Goal: Navigation & Orientation: Find specific page/section

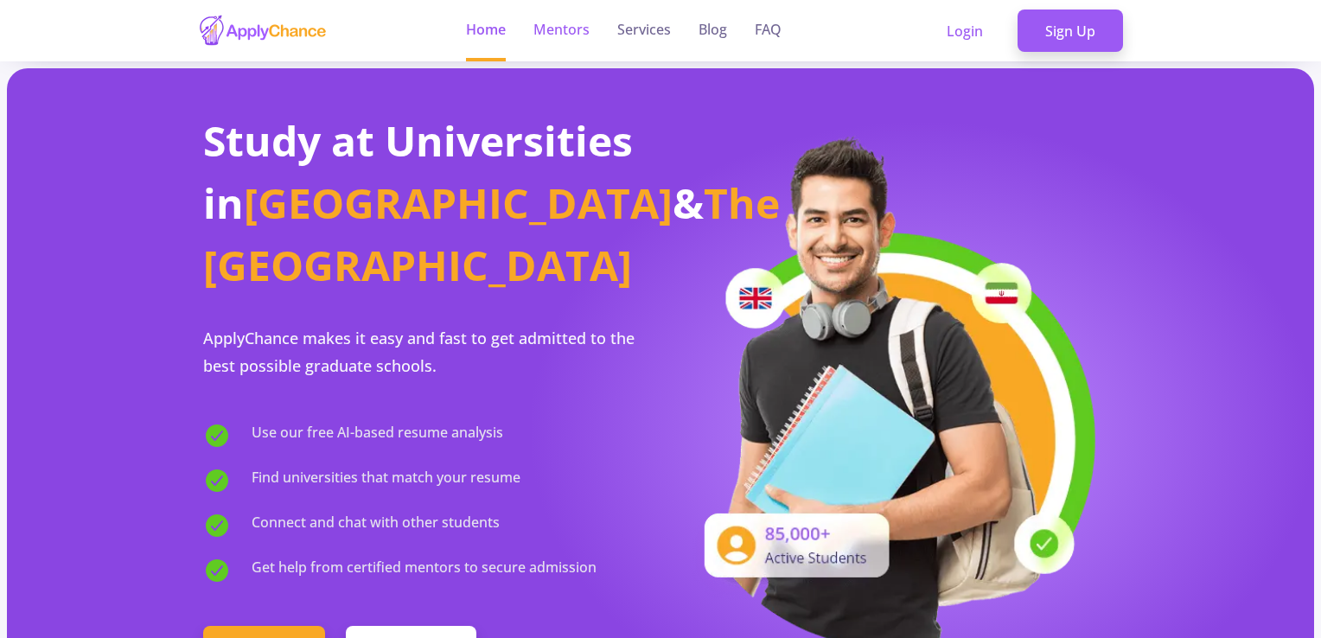
click at [581, 31] on link "Mentors" at bounding box center [561, 30] width 56 height 61
click at [649, 32] on link "Services" at bounding box center [644, 30] width 54 height 61
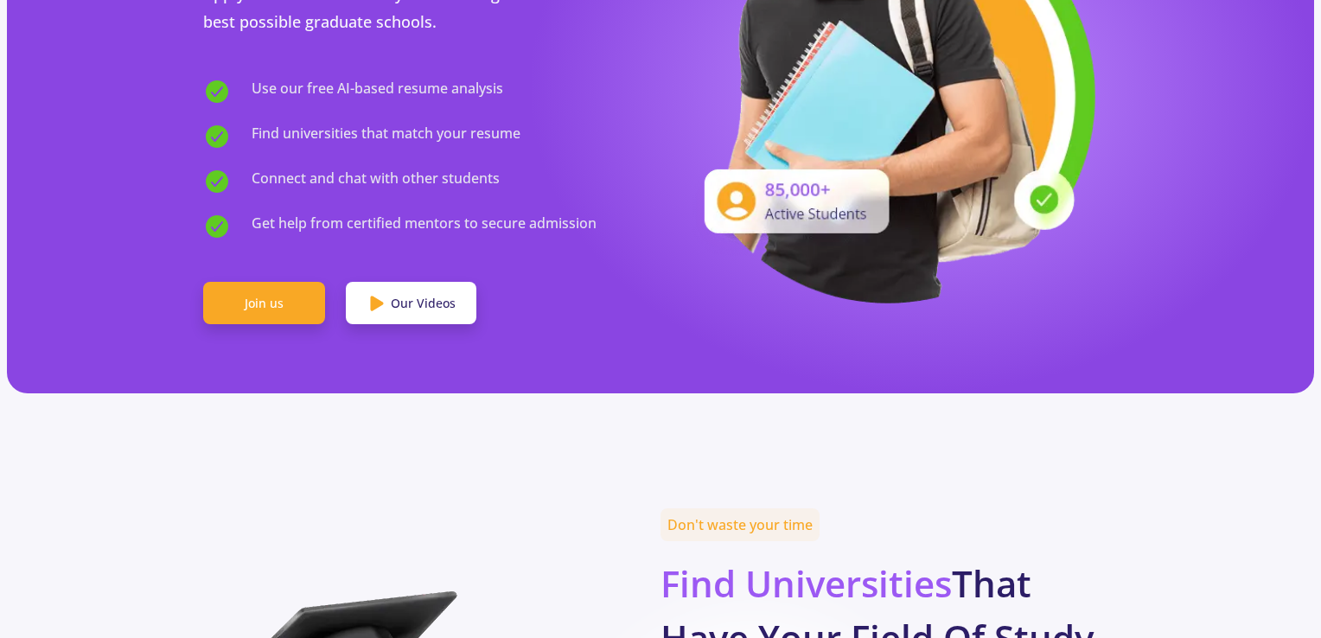
scroll to position [346, 0]
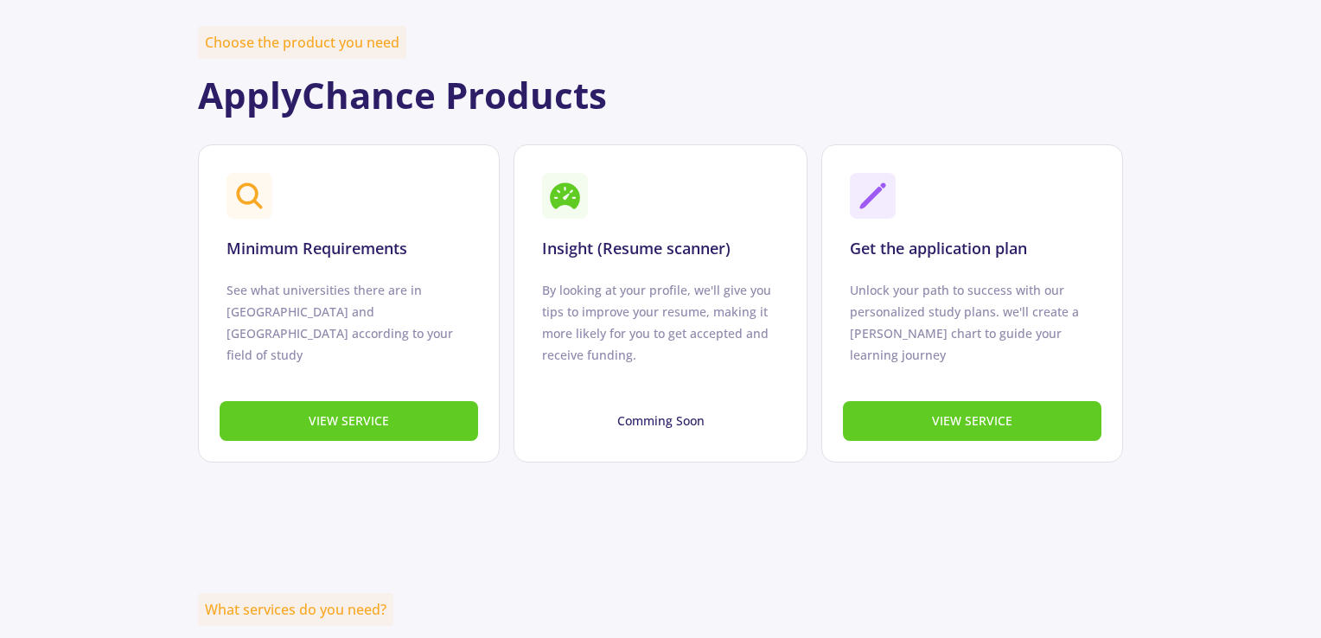
scroll to position [691, 0]
